Goal: Task Accomplishment & Management: Manage account settings

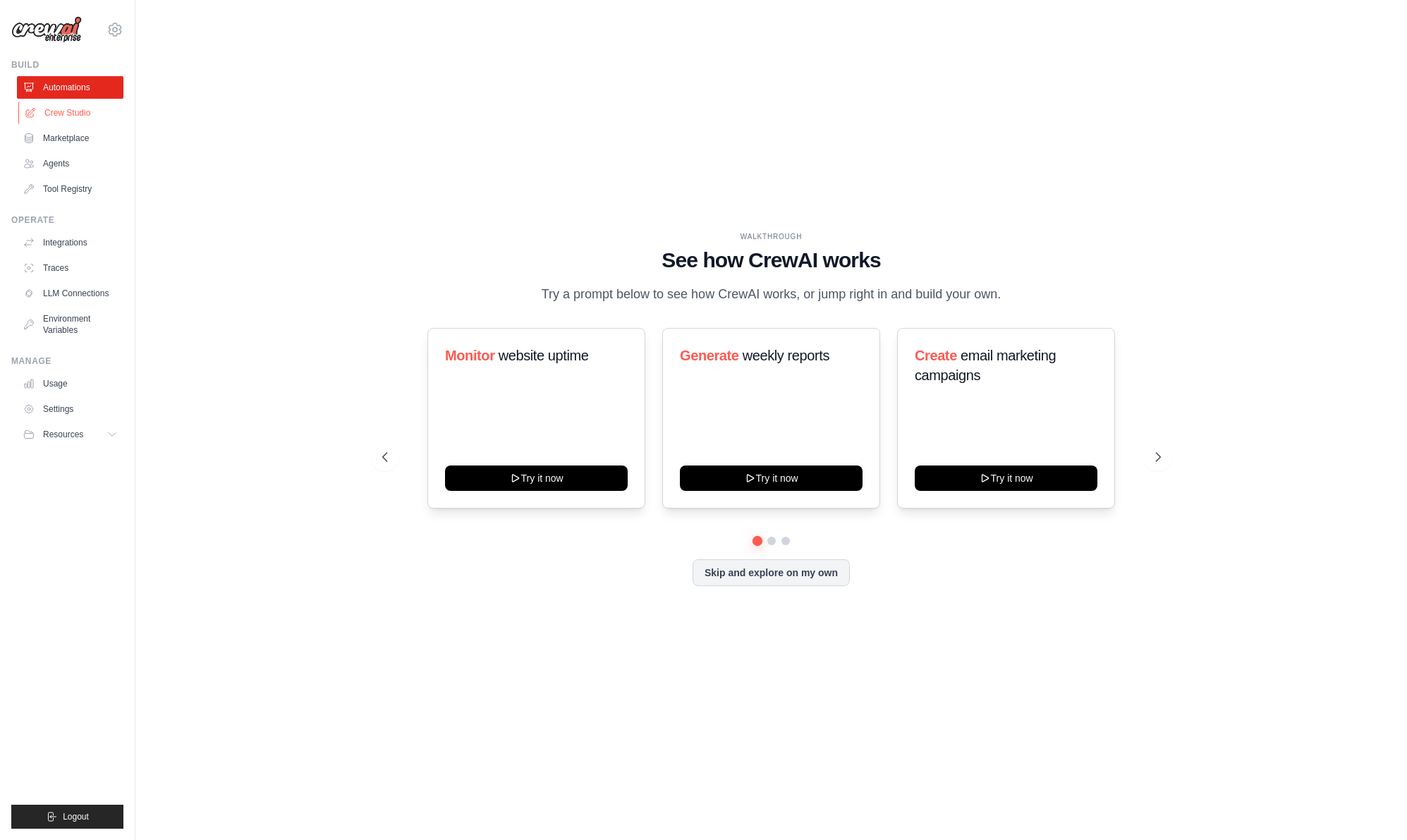
click at [89, 112] on link "Crew Studio" at bounding box center [72, 113] width 107 height 23
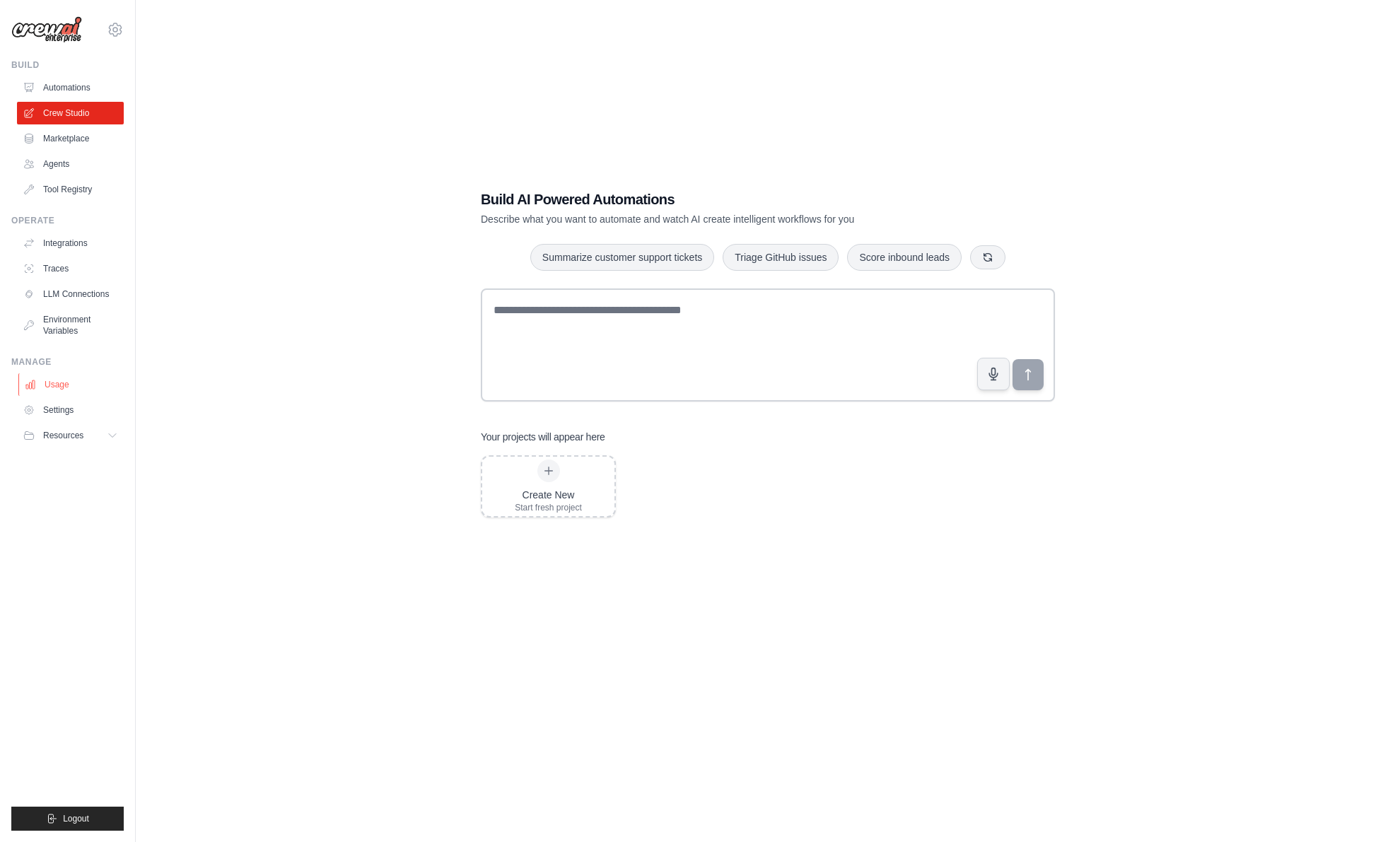
click at [100, 391] on link "Usage" at bounding box center [72, 384] width 107 height 23
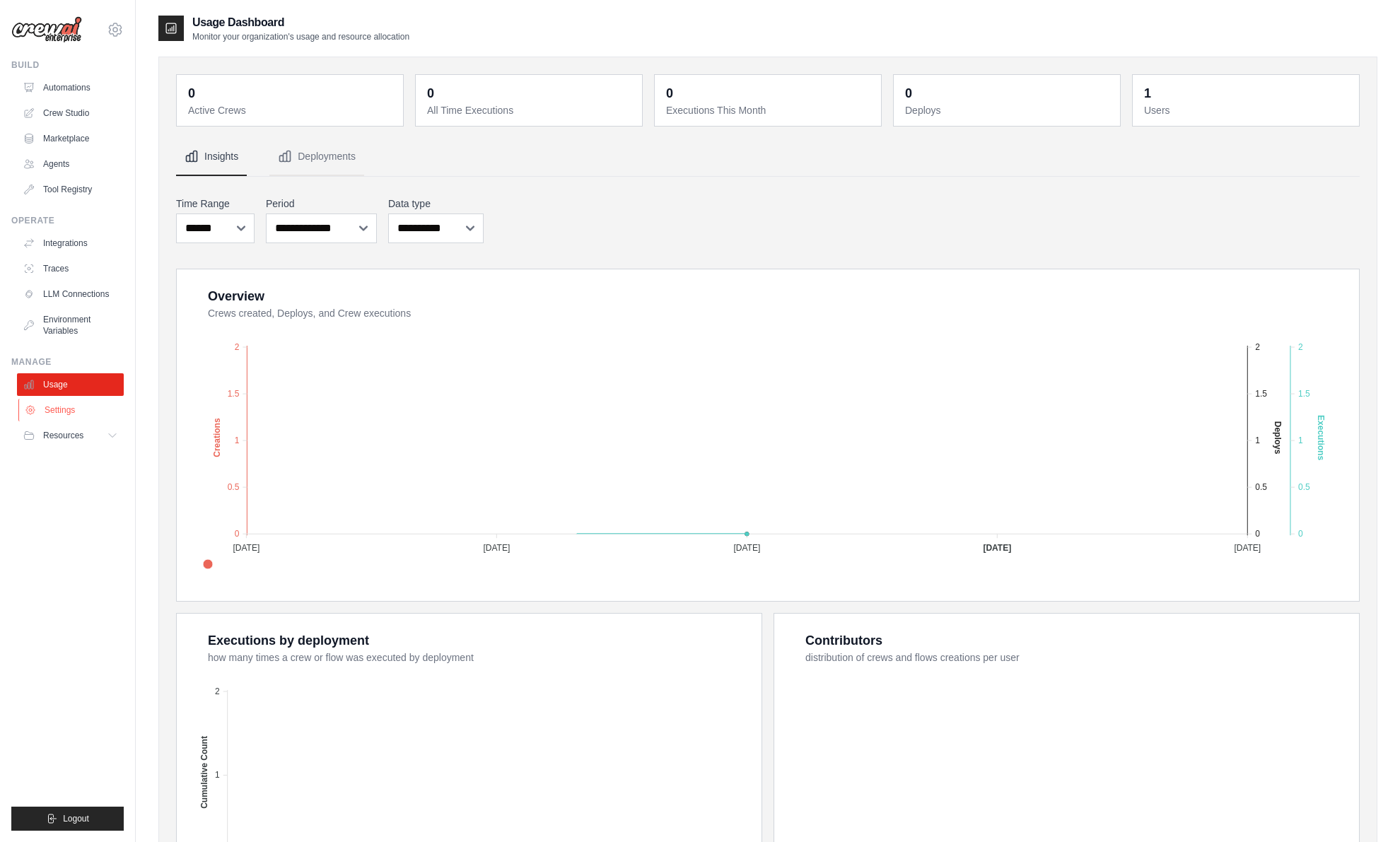
click at [87, 409] on link "Settings" at bounding box center [72, 410] width 107 height 23
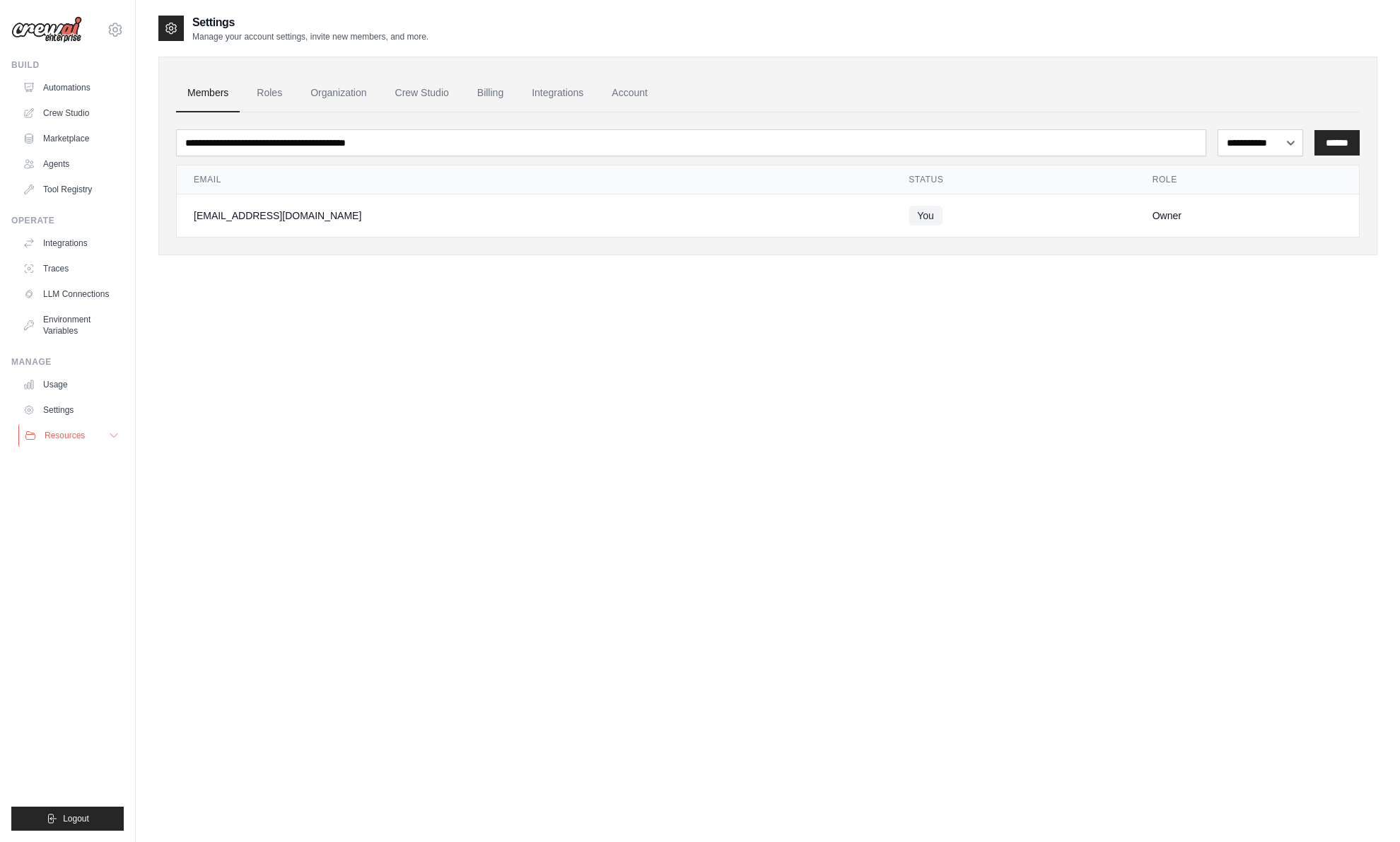
click at [89, 432] on button "Resources" at bounding box center [72, 435] width 107 height 23
click at [76, 188] on link "Tool Registry" at bounding box center [72, 189] width 107 height 23
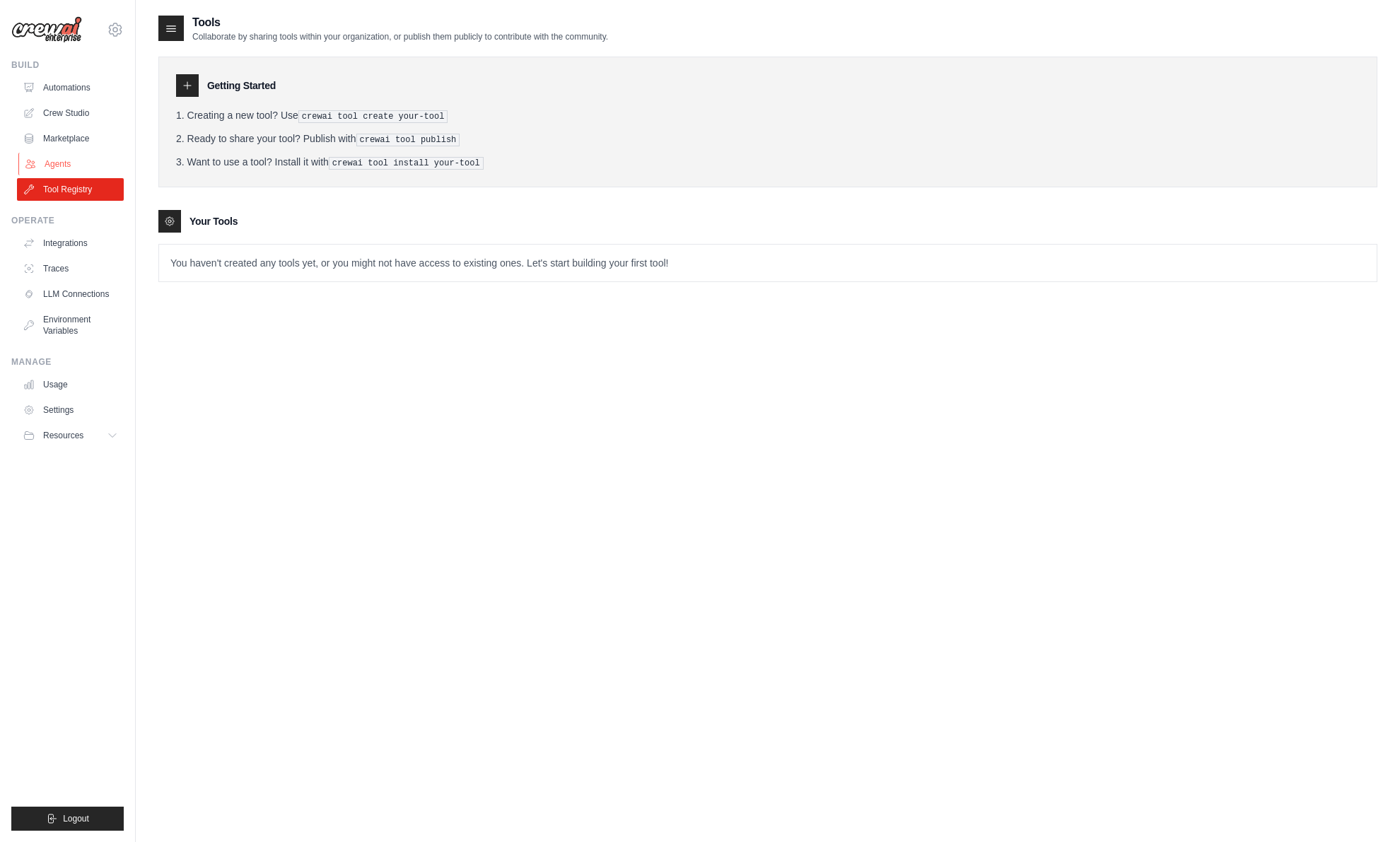
click at [85, 170] on link "Agents" at bounding box center [72, 164] width 107 height 23
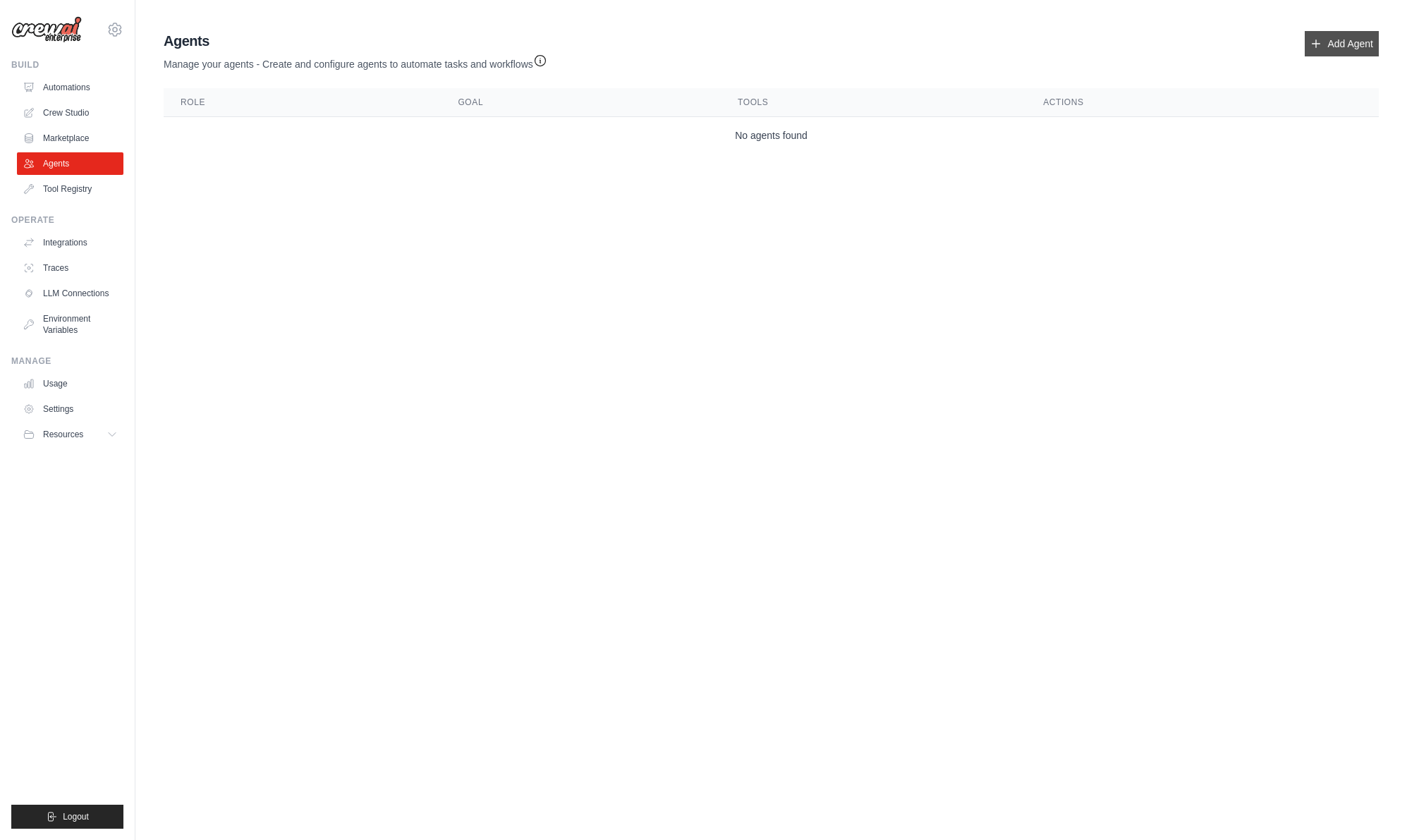
click at [1348, 49] on link "Add Agent" at bounding box center [1342, 44] width 74 height 26
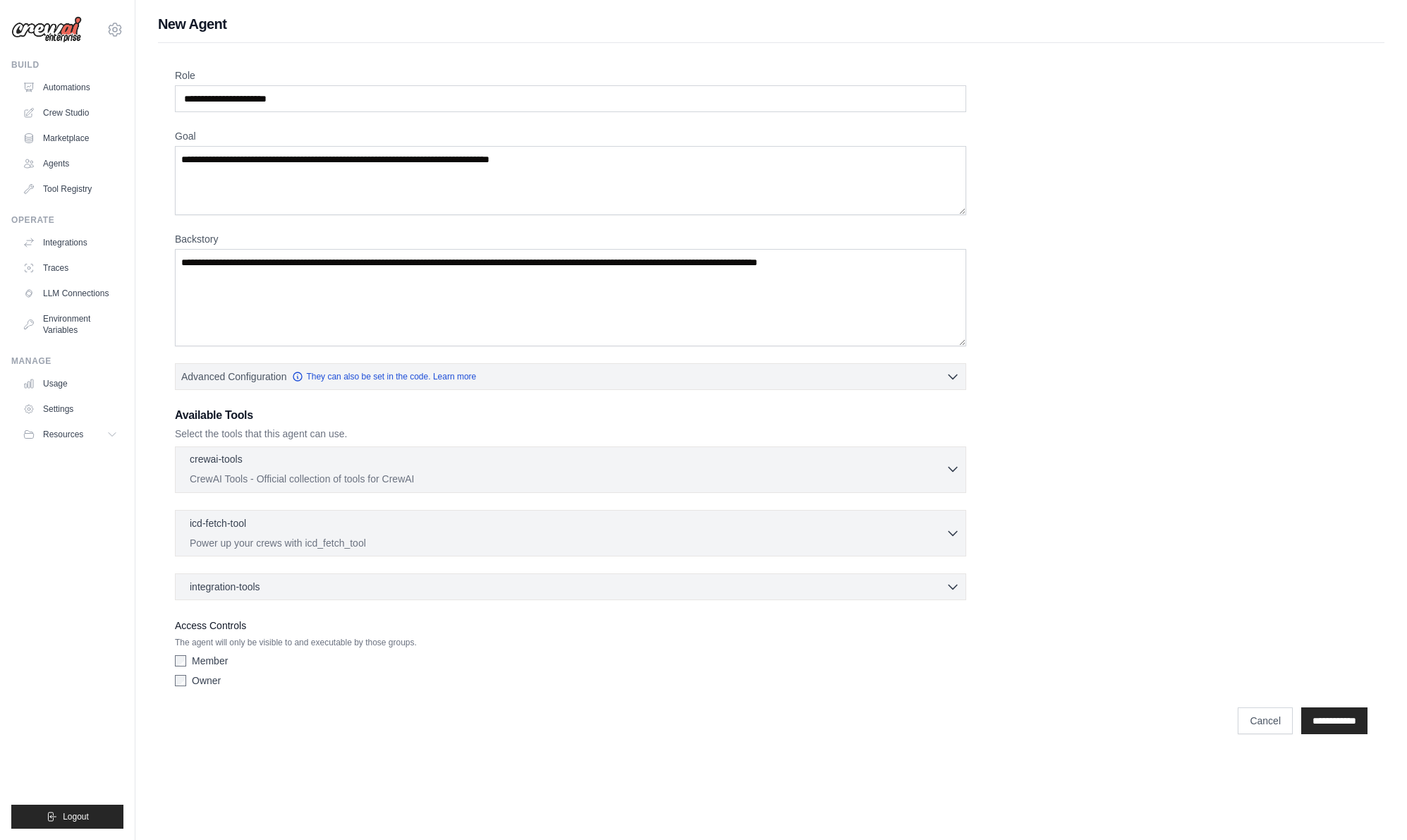
click at [947, 471] on icon "button" at bounding box center [953, 469] width 14 height 14
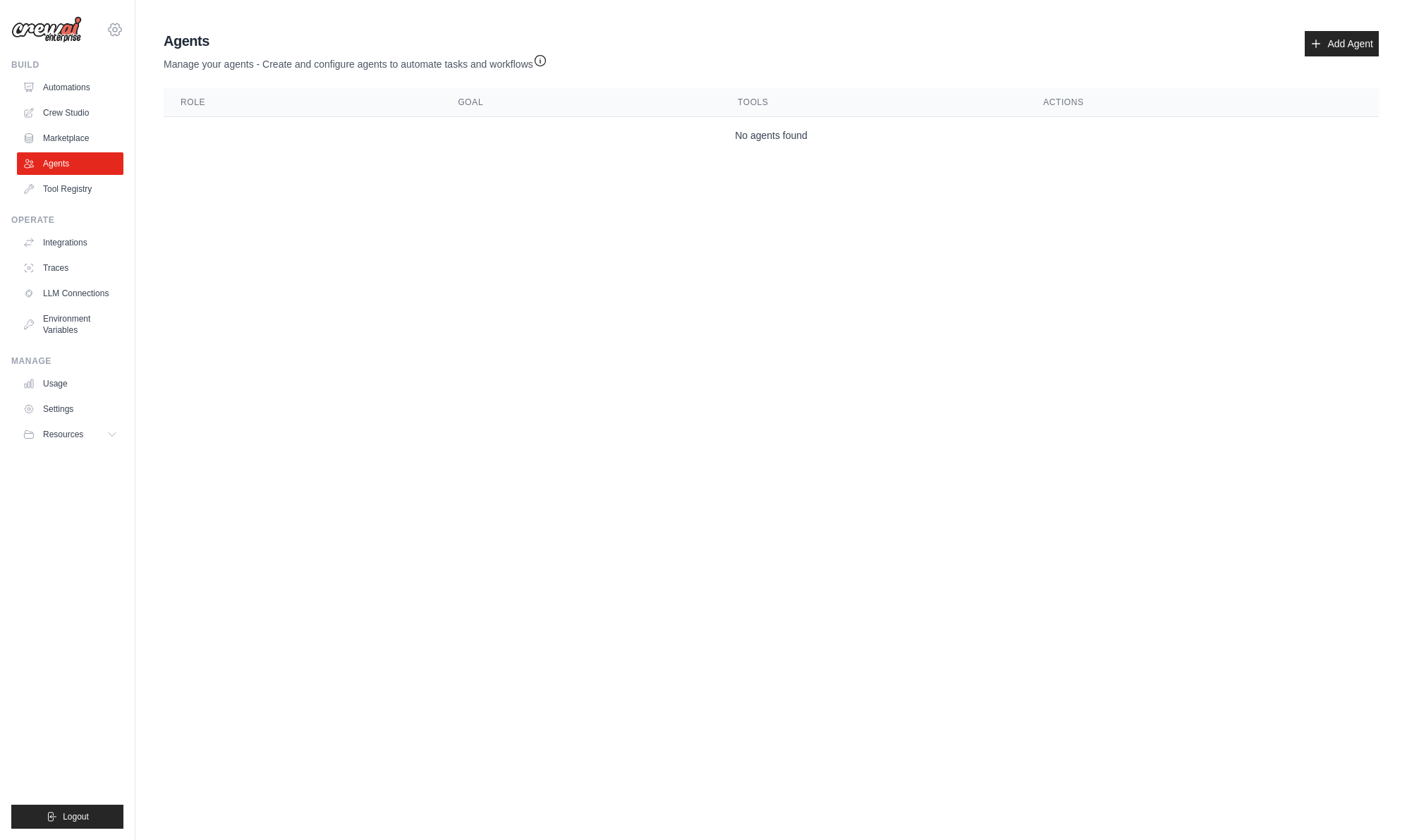
click at [116, 30] on icon at bounding box center [115, 30] width 17 height 17
click at [104, 99] on link "Settings" at bounding box center [115, 95] width 124 height 26
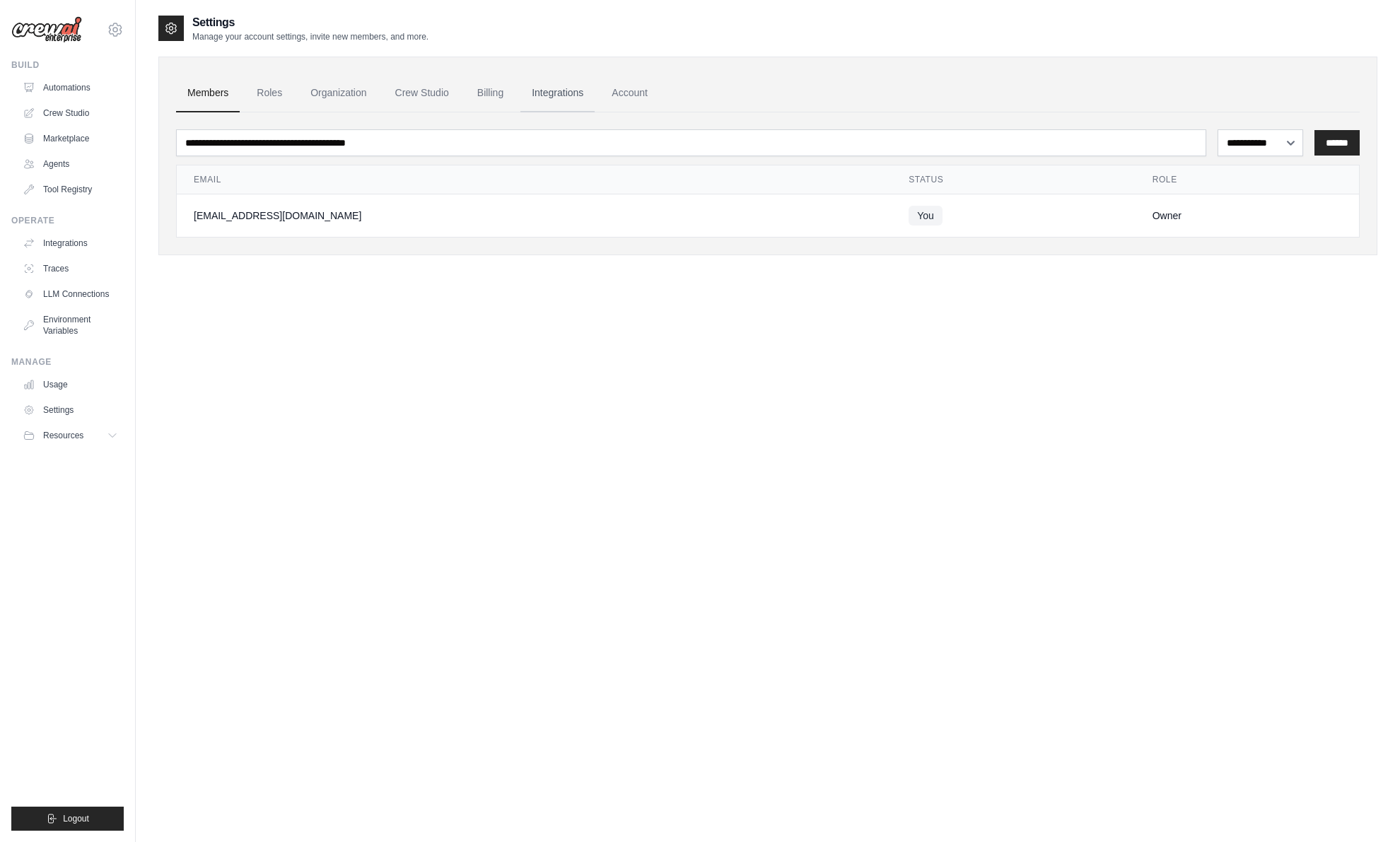
click at [574, 98] on link "Integrations" at bounding box center [557, 93] width 74 height 38
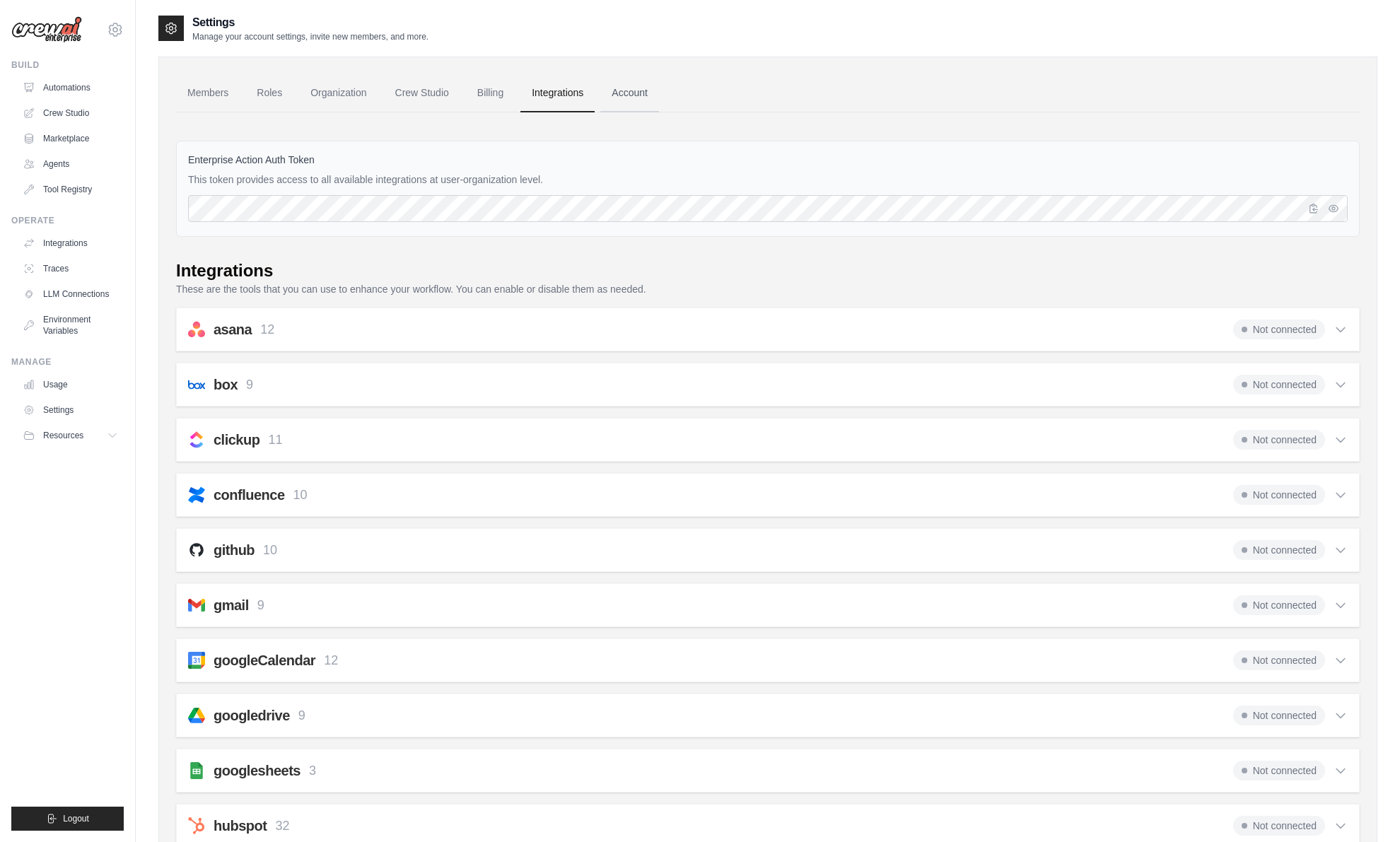
click at [627, 91] on link "Account" at bounding box center [629, 93] width 58 height 38
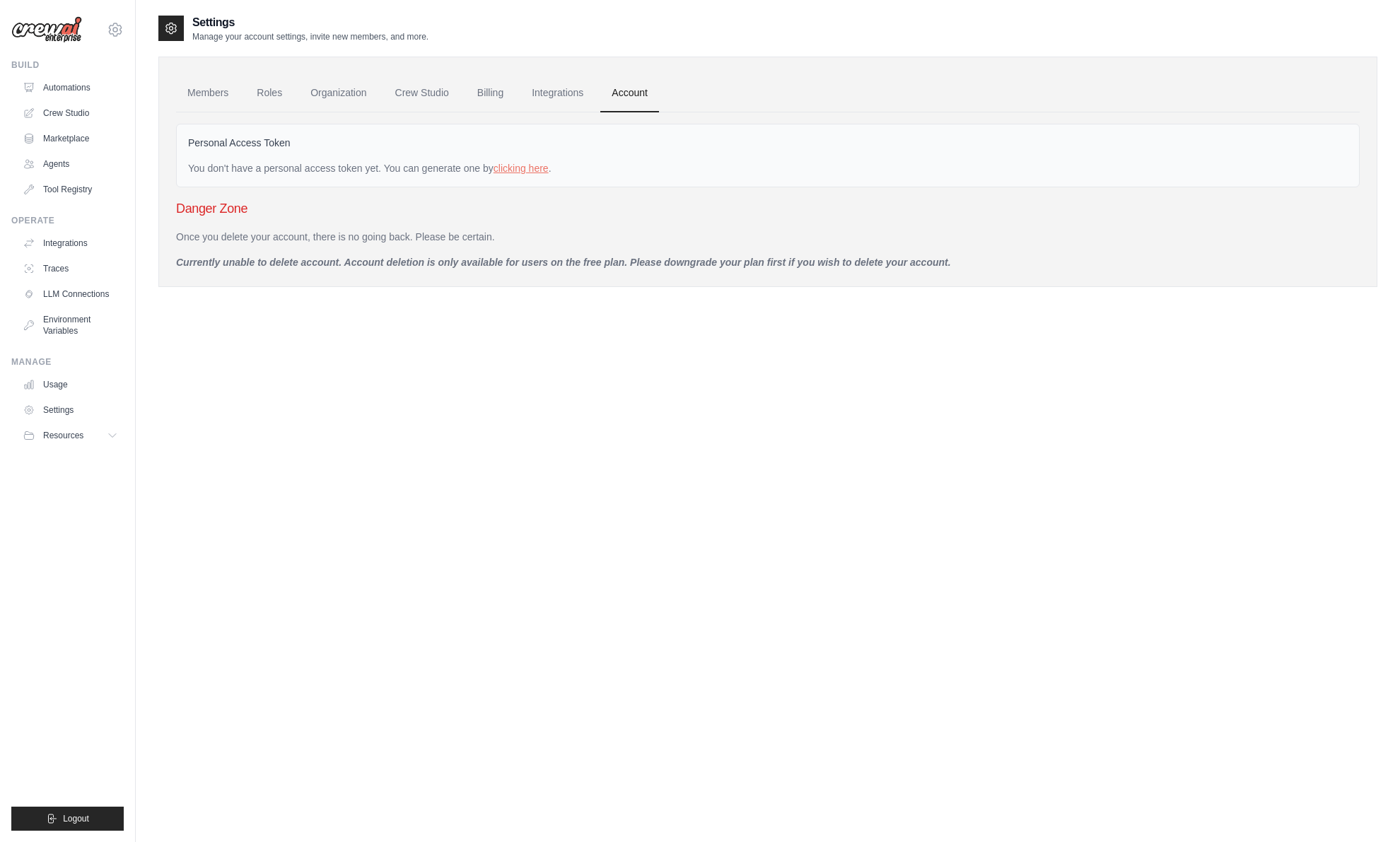
click at [461, 94] on ul "Members Roles Organization Crew Studio Billing Integrations Account" at bounding box center [768, 93] width 1183 height 38
click at [433, 94] on link "Crew Studio" at bounding box center [422, 93] width 76 height 38
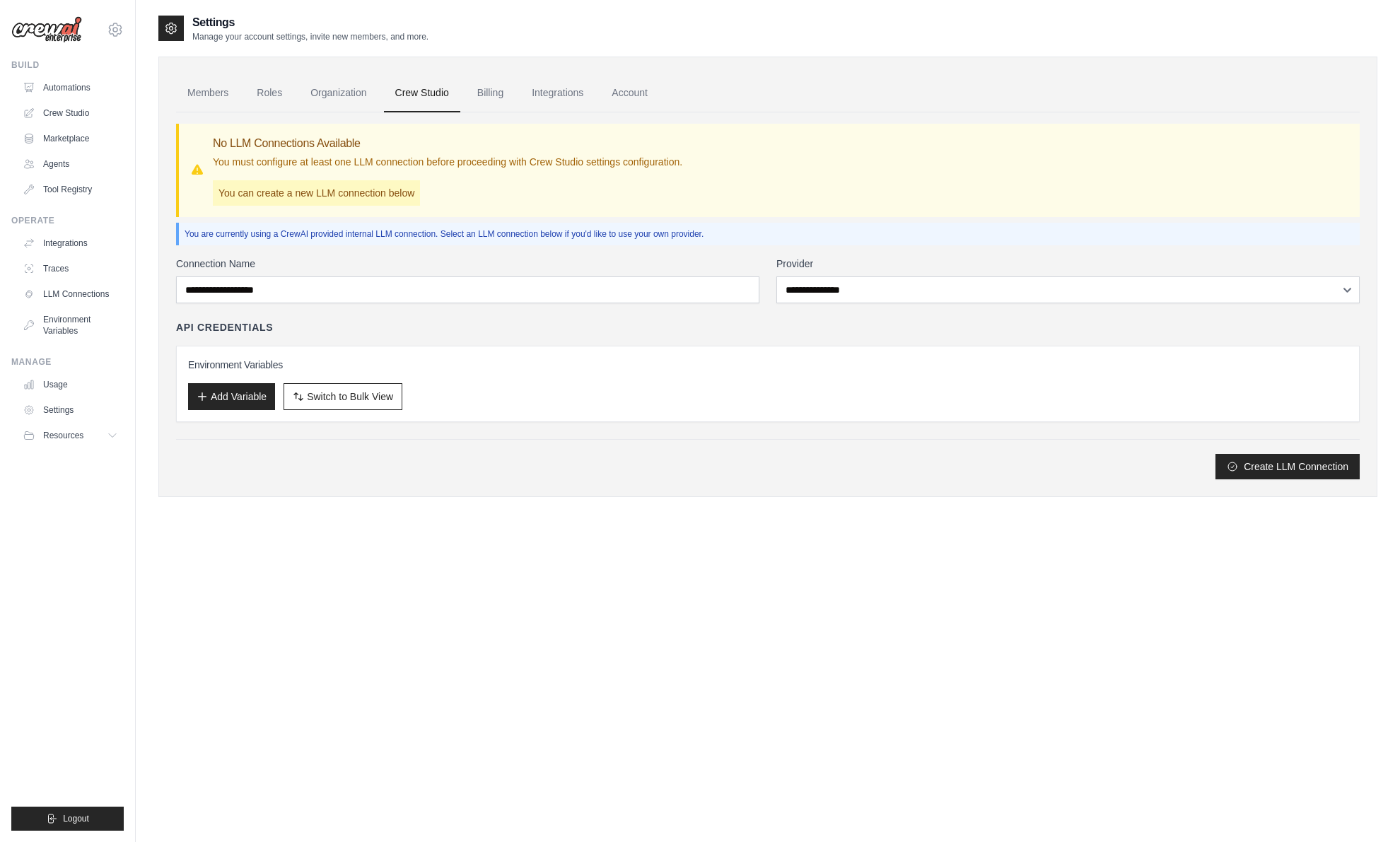
click at [660, 478] on div "Create LLM Connection" at bounding box center [768, 466] width 1183 height 26
drag, startPoint x: 660, startPoint y: 475, endPoint x: 256, endPoint y: 245, distance: 464.9
click at [255, 246] on div "**********" at bounding box center [768, 295] width 1183 height 367
drag, startPoint x: 551, startPoint y: 499, endPoint x: 543, endPoint y: 501, distance: 8.2
click at [551, 499] on div "Settings Manage your account settings, invite new members, and more. Members Ro…" at bounding box center [768, 267] width 1219 height 505
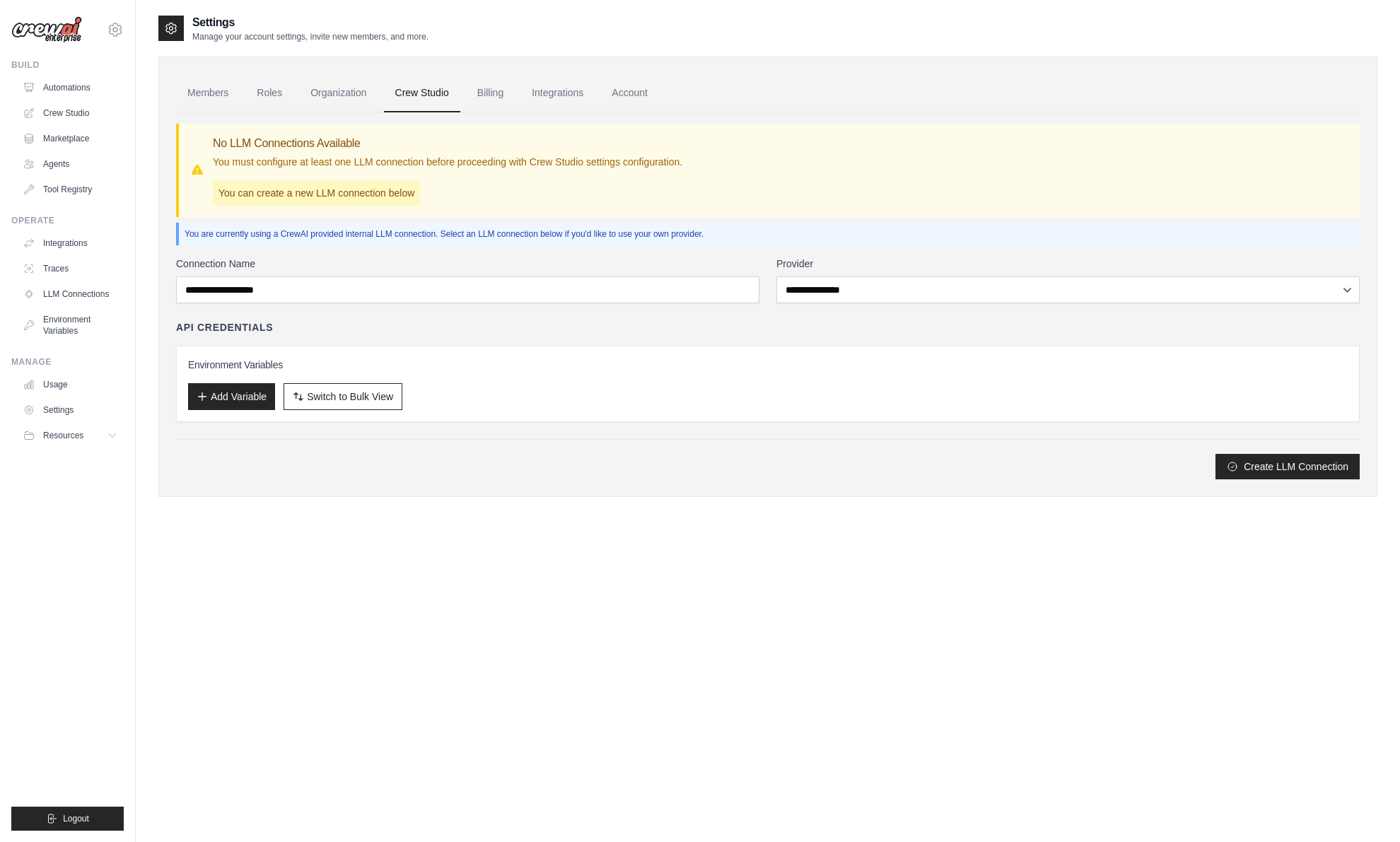
click at [603, 483] on div "Members Roles Organization Crew Studio Billing Integrations Account No LLM Conn…" at bounding box center [768, 277] width 1219 height 440
click at [217, 401] on button "Add Variable" at bounding box center [232, 396] width 87 height 27
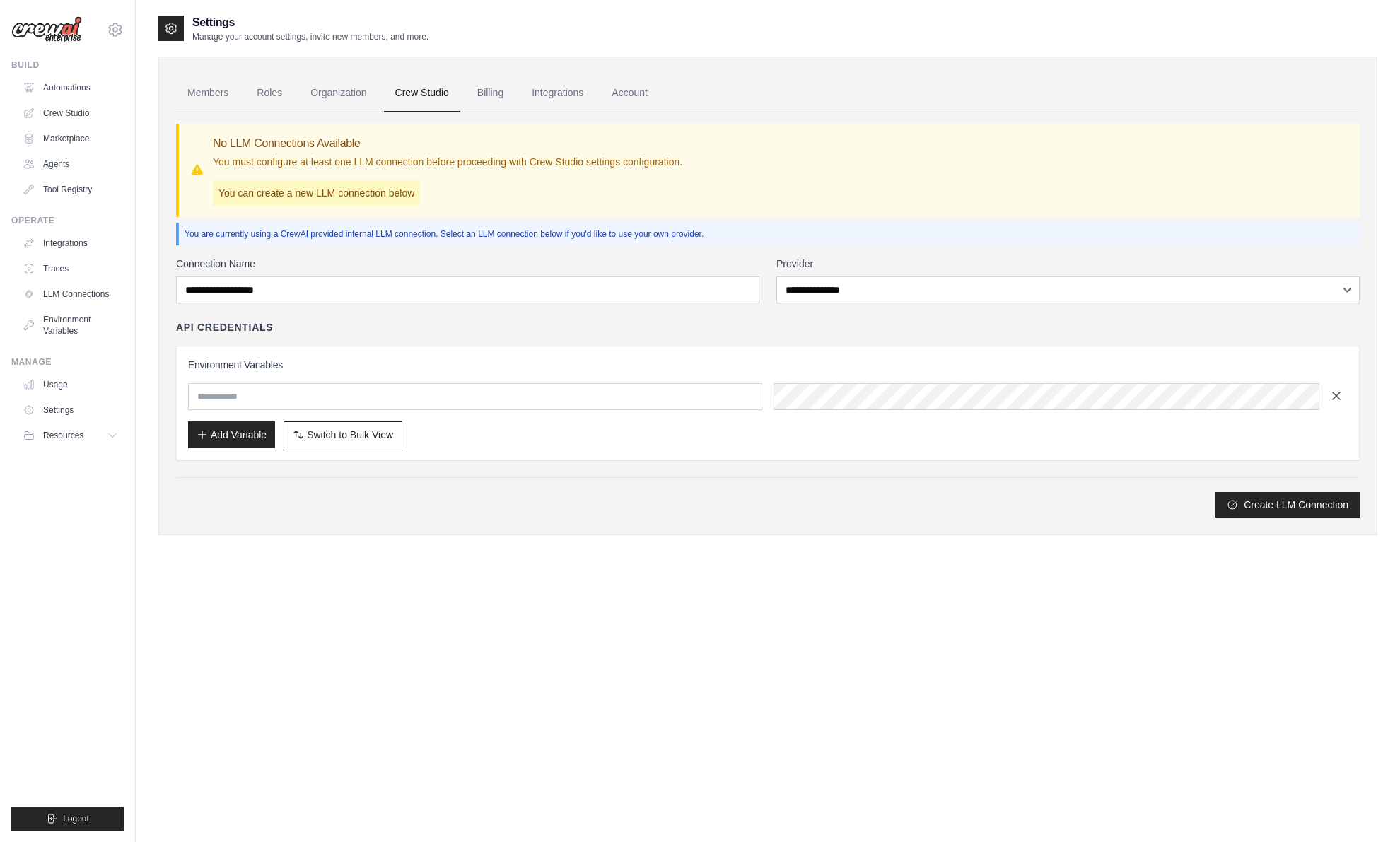
click at [1335, 406] on button "button" at bounding box center [1336, 395] width 23 height 23
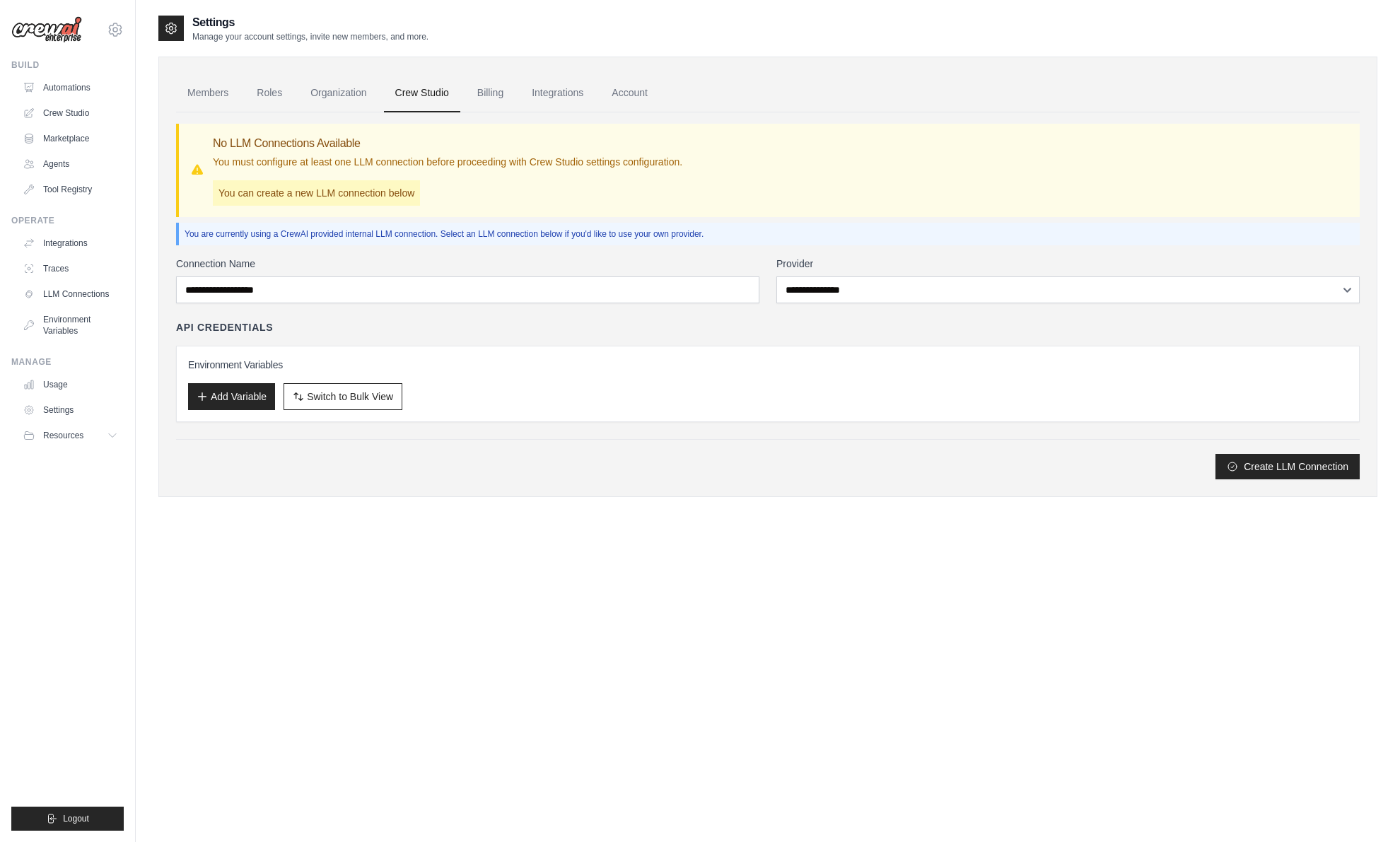
drag, startPoint x: 894, startPoint y: 635, endPoint x: 893, endPoint y: 627, distance: 8.1
click at [894, 635] on div "Settings Manage your account settings, invite new members, and more. Members Ro…" at bounding box center [768, 435] width 1219 height 842
